Goal: Check status: Check status

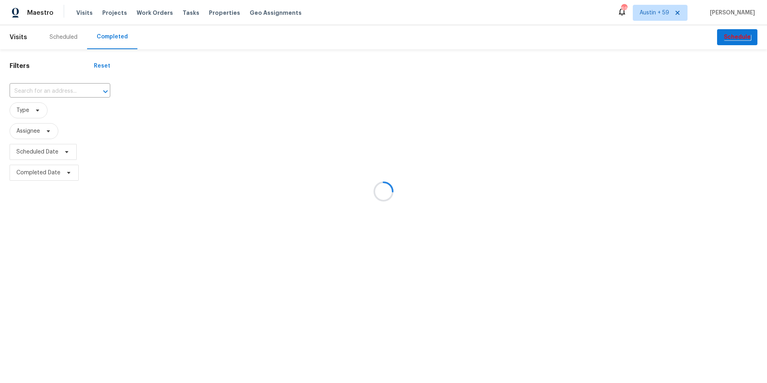
click at [67, 91] on div at bounding box center [383, 191] width 767 height 383
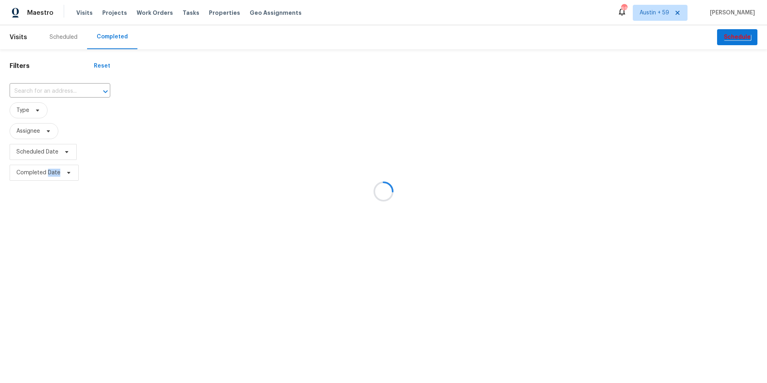
click at [67, 91] on div at bounding box center [383, 191] width 767 height 383
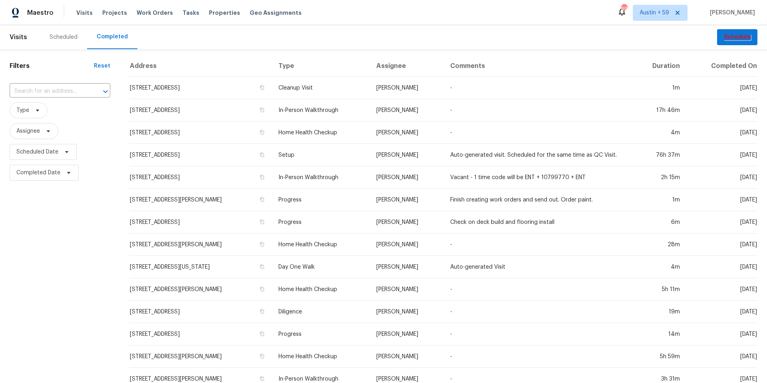
click at [67, 91] on input "text" at bounding box center [49, 91] width 78 height 12
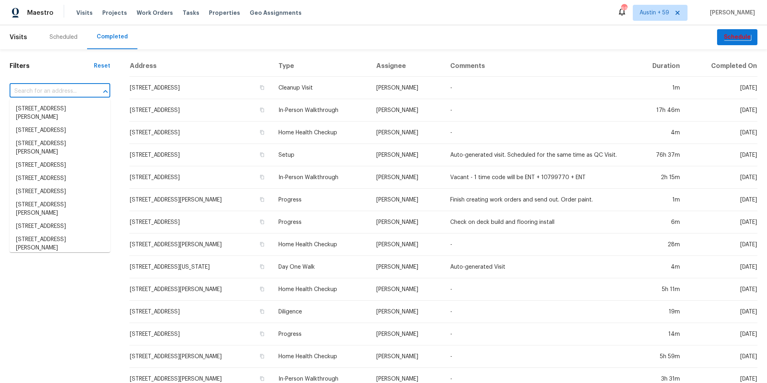
click at [67, 91] on input "text" at bounding box center [49, 91] width 78 height 12
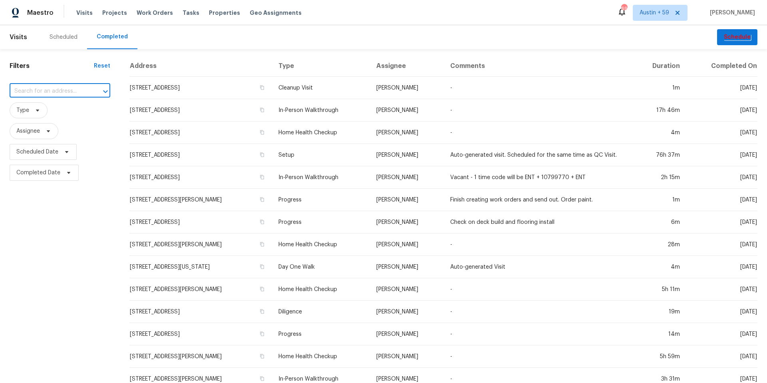
paste input "[STREET_ADDRESS][PERSON_NAME][PERSON_NAME]"
type input "[STREET_ADDRESS][PERSON_NAME][PERSON_NAME]"
click at [57, 117] on li "[STREET_ADDRESS][PERSON_NAME][PERSON_NAME]" at bounding box center [60, 113] width 101 height 22
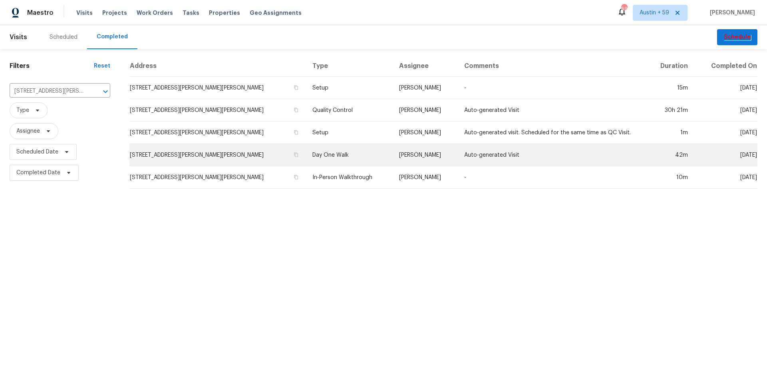
click at [317, 153] on td "Day One Walk" at bounding box center [349, 155] width 87 height 22
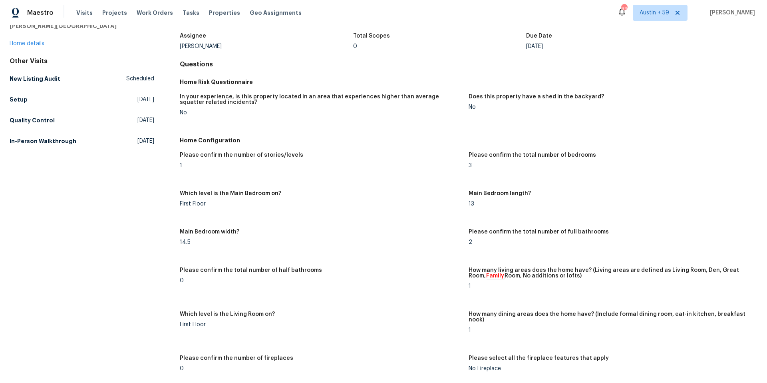
scroll to position [355, 0]
